Goal: Task Accomplishment & Management: Use online tool/utility

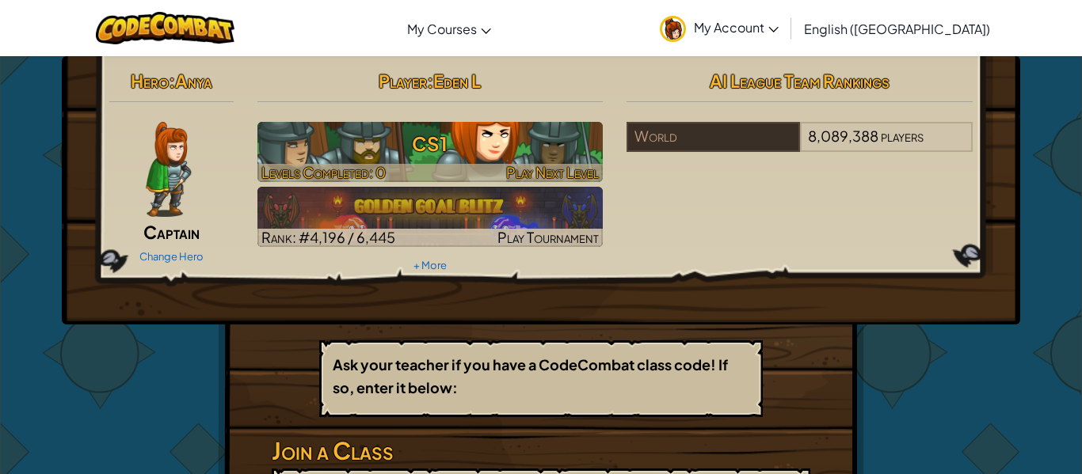
click at [489, 143] on h3 "CS1" at bounding box center [430, 144] width 346 height 36
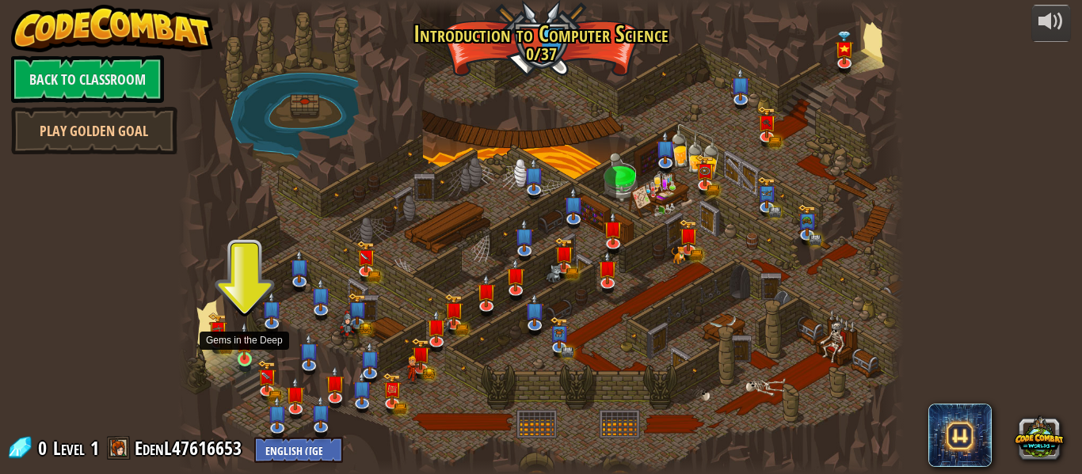
click at [244, 356] on img at bounding box center [244, 341] width 17 height 38
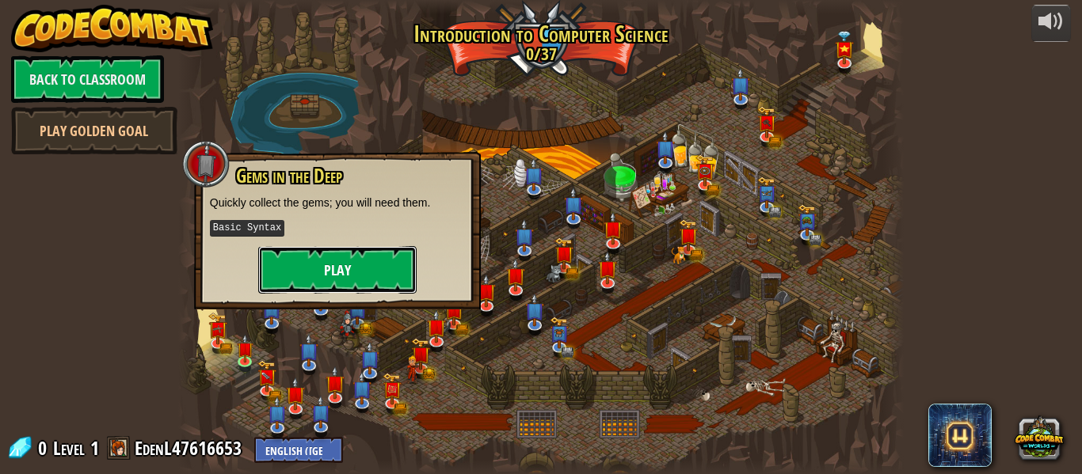
click at [363, 267] on button "Play" at bounding box center [337, 270] width 158 height 48
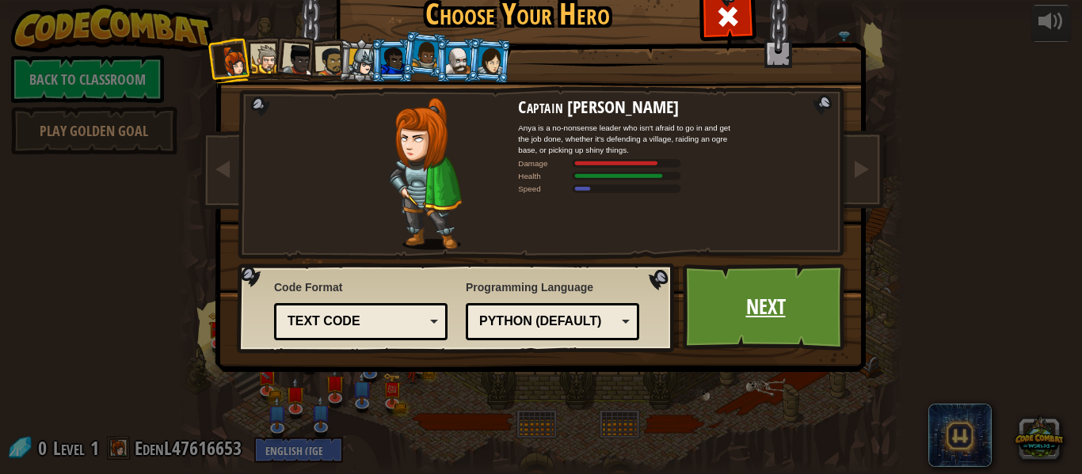
click at [765, 323] on link "Next" at bounding box center [765, 307] width 165 height 87
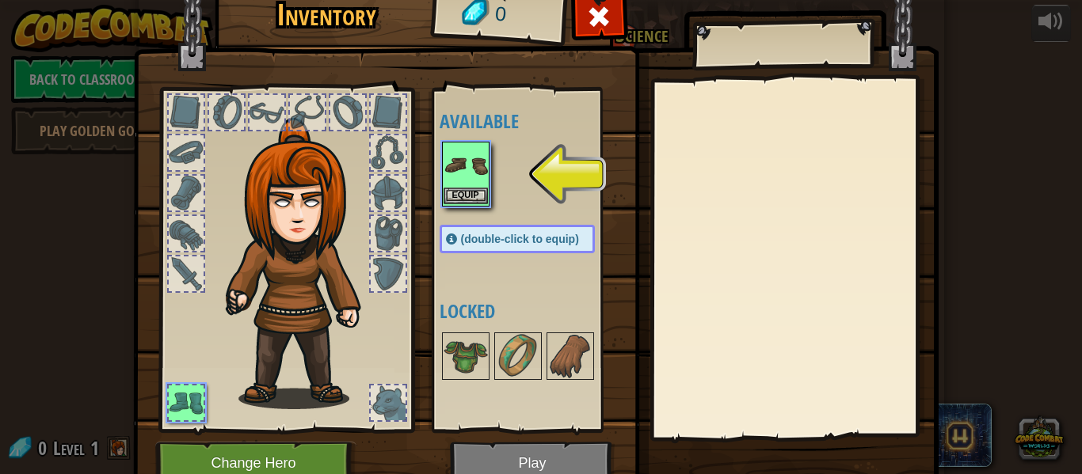
click at [450, 186] on img at bounding box center [465, 165] width 44 height 44
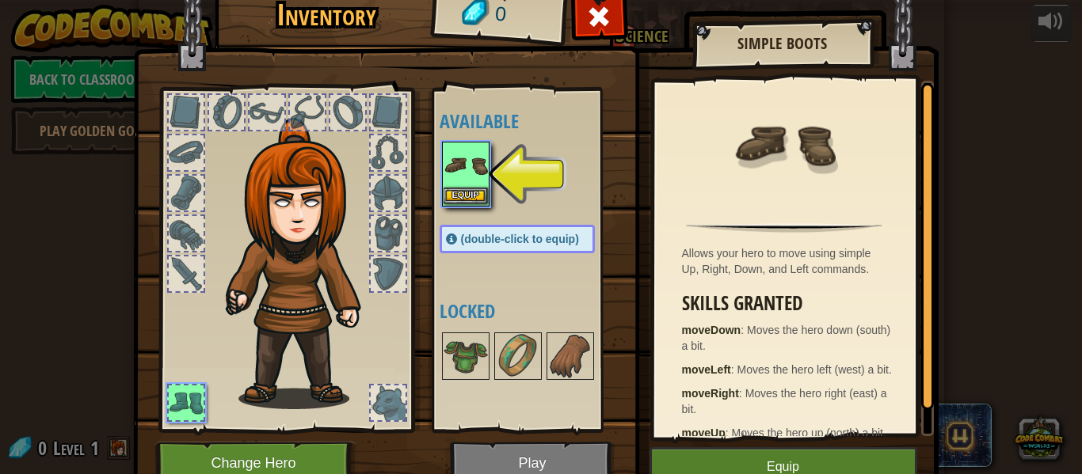
click at [450, 186] on img at bounding box center [465, 165] width 44 height 44
click at [450, 189] on button "Equip" at bounding box center [465, 196] width 44 height 17
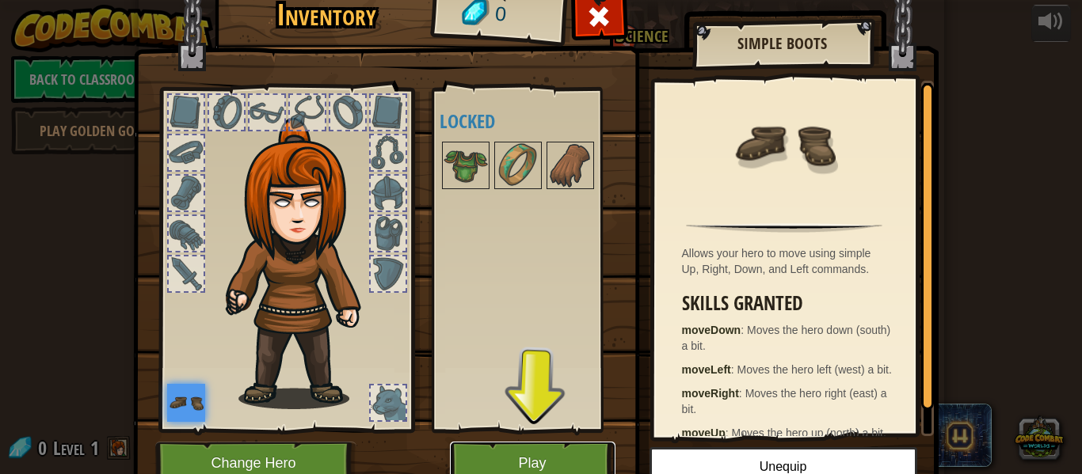
click at [569, 459] on button "Play" at bounding box center [532, 464] width 165 height 44
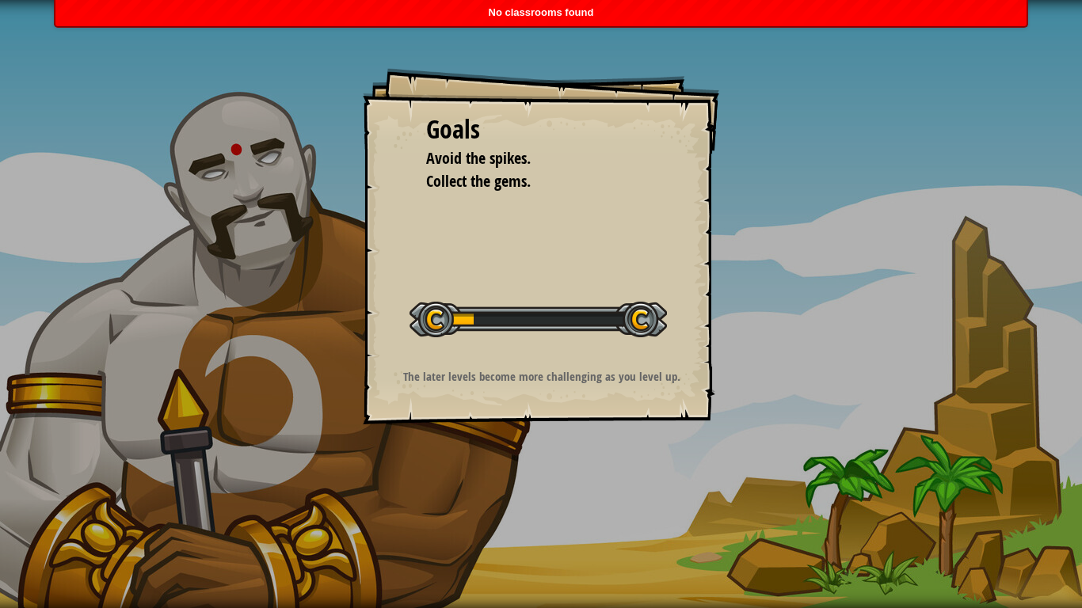
click at [527, 271] on div "Goals Avoid the spikes. Collect the gems. Start Level Error loading from server…" at bounding box center [541, 246] width 356 height 356
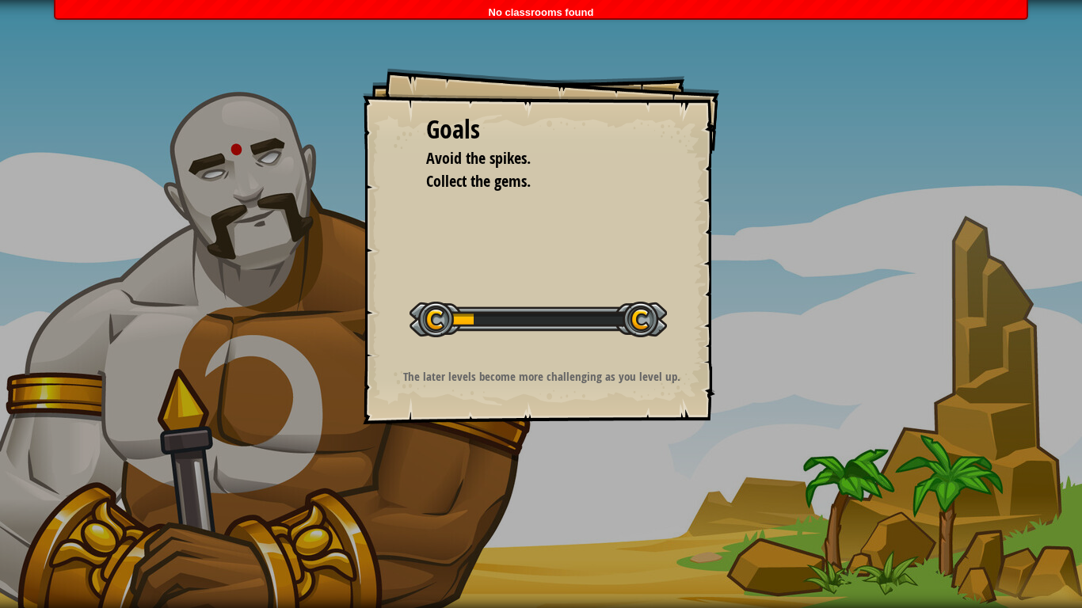
click at [454, 324] on div at bounding box center [537, 320] width 257 height 36
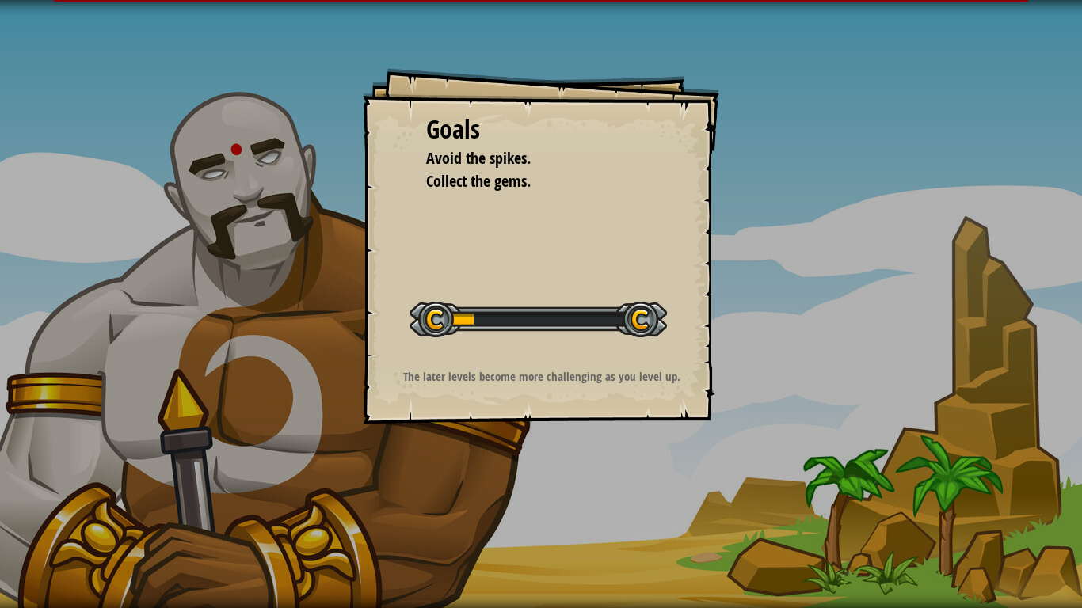
click at [454, 324] on div at bounding box center [537, 320] width 257 height 36
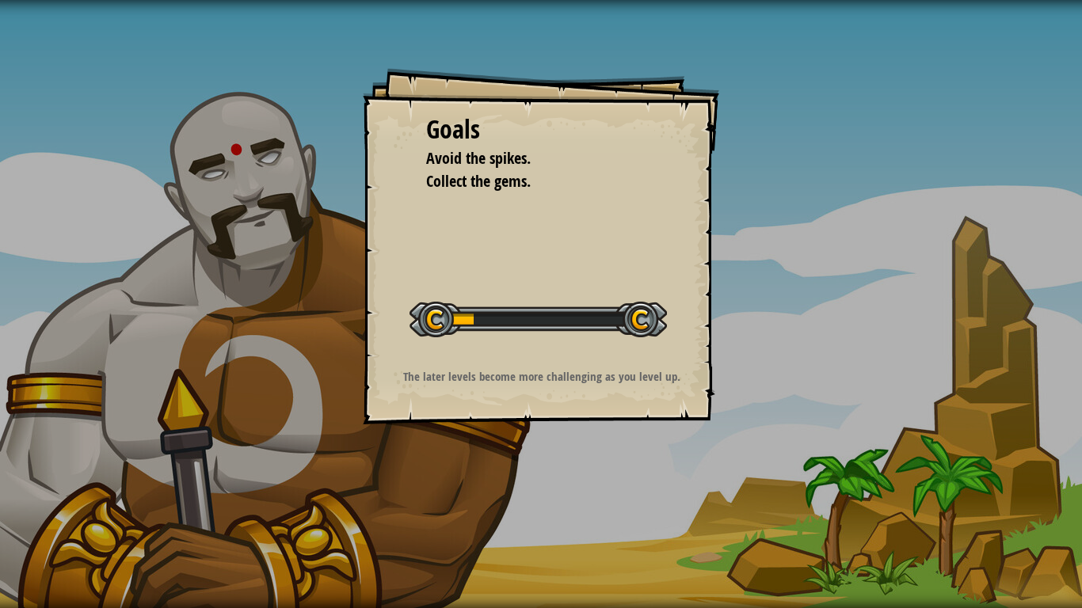
click at [454, 324] on div at bounding box center [537, 320] width 257 height 36
click at [452, 319] on div at bounding box center [537, 320] width 257 height 36
click at [502, 25] on div "Goals Avoid the spikes. Collect the gems. Start Level Error loading from server…" at bounding box center [541, 304] width 1082 height 608
